Goal: Find specific page/section: Find specific page/section

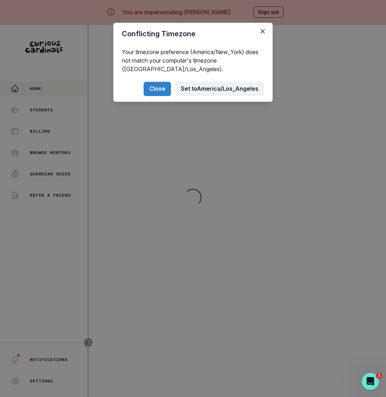
click at [202, 83] on button "Set to [GEOGRAPHIC_DATA]/Los_Angeles" at bounding box center [219, 89] width 89 height 14
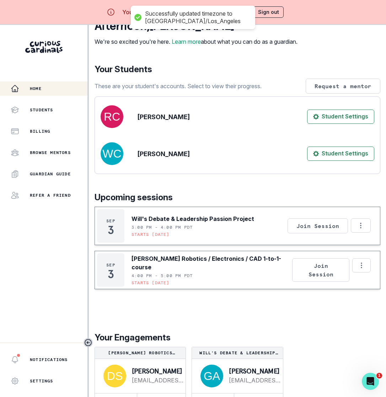
scroll to position [25, 0]
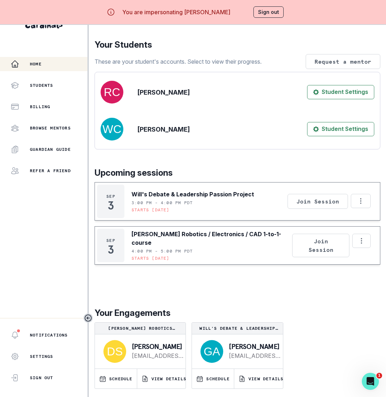
click at [209, 282] on div "[DATE] Will's Debate & Leadership Passion Project 3:00 PM - 4:00 PM PDT Starts …" at bounding box center [238, 235] width 286 height 107
click at [240, 377] on icon "button" at bounding box center [242, 378] width 7 height 7
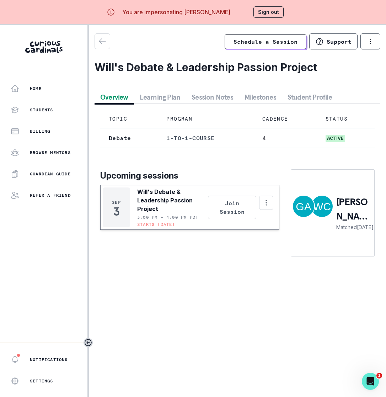
click at [298, 97] on button "Student Profile" at bounding box center [310, 97] width 56 height 13
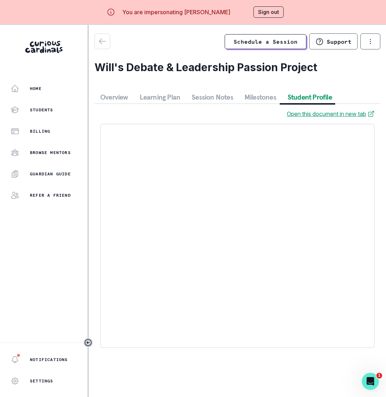
click at [104, 49] on div "Schedule a Session Support Request engagement pause Cancel subscription Will's …" at bounding box center [238, 56] width 286 height 46
click at [103, 43] on icon "button" at bounding box center [102, 41] width 9 height 9
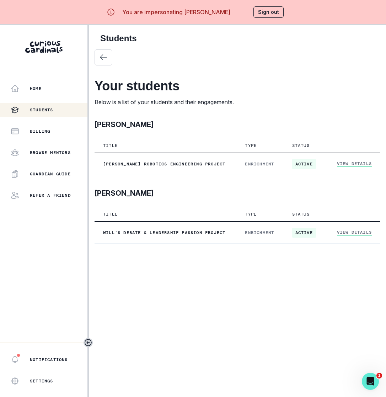
scroll to position [25, 0]
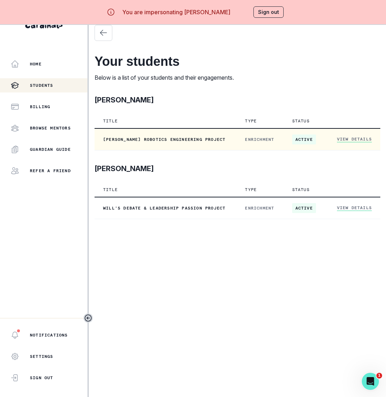
click at [342, 140] on link "View Details" at bounding box center [354, 139] width 35 height 6
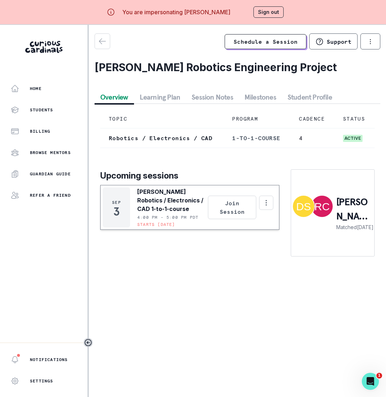
click at [285, 91] on button "Student Profile" at bounding box center [310, 97] width 56 height 13
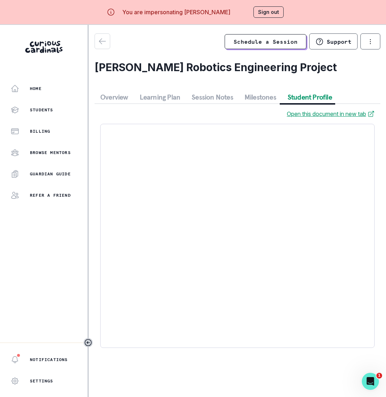
click at [123, 97] on button "Overview" at bounding box center [114, 97] width 39 height 13
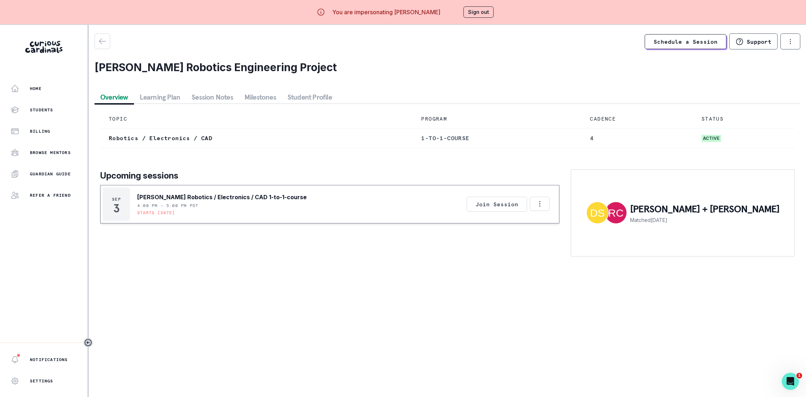
click at [386, 12] on button "Sign out" at bounding box center [479, 11] width 30 height 11
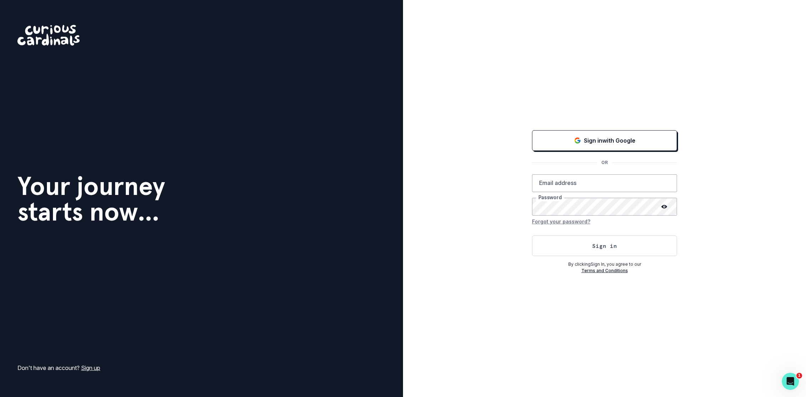
click at [386, 154] on div "Sign in with Google OR Email address Password Forgot your password? Sign in By …" at bounding box center [604, 201] width 145 height 145
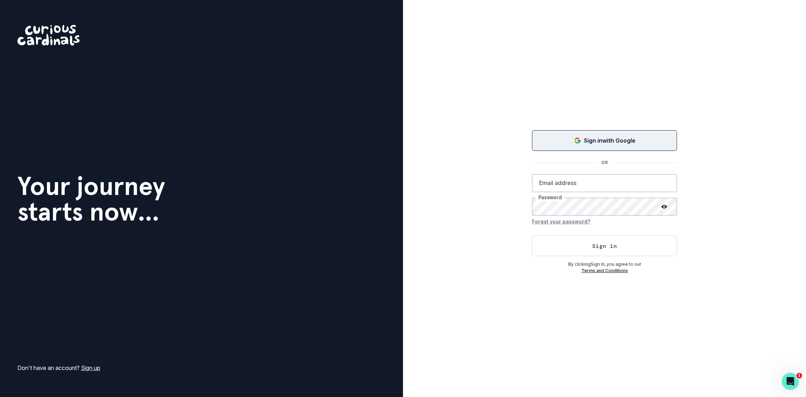
click at [386, 139] on div "Sign in with Google" at bounding box center [604, 140] width 127 height 9
